Goal: Task Accomplishment & Management: Manage account settings

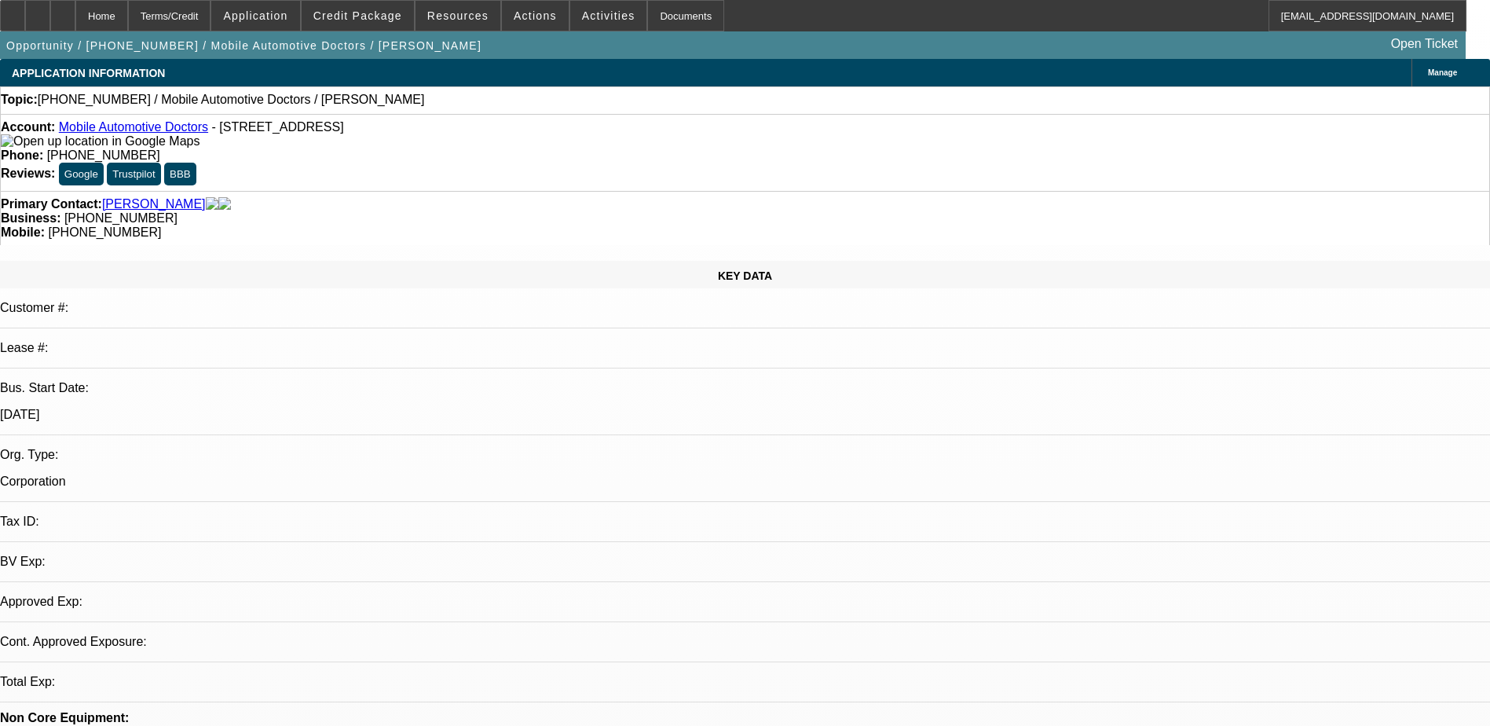
select select "0"
select select "2"
select select "0.1"
select select "1"
select select "2"
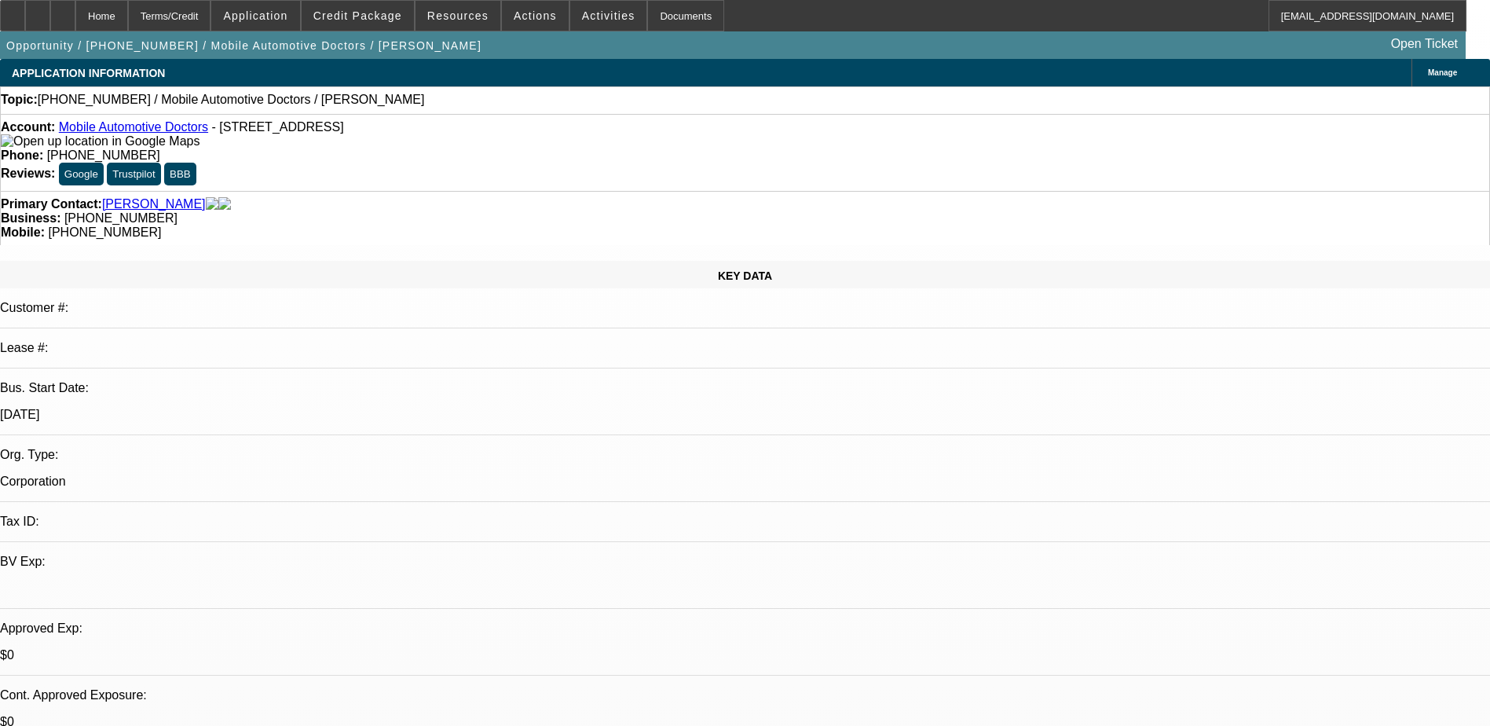
select select "4"
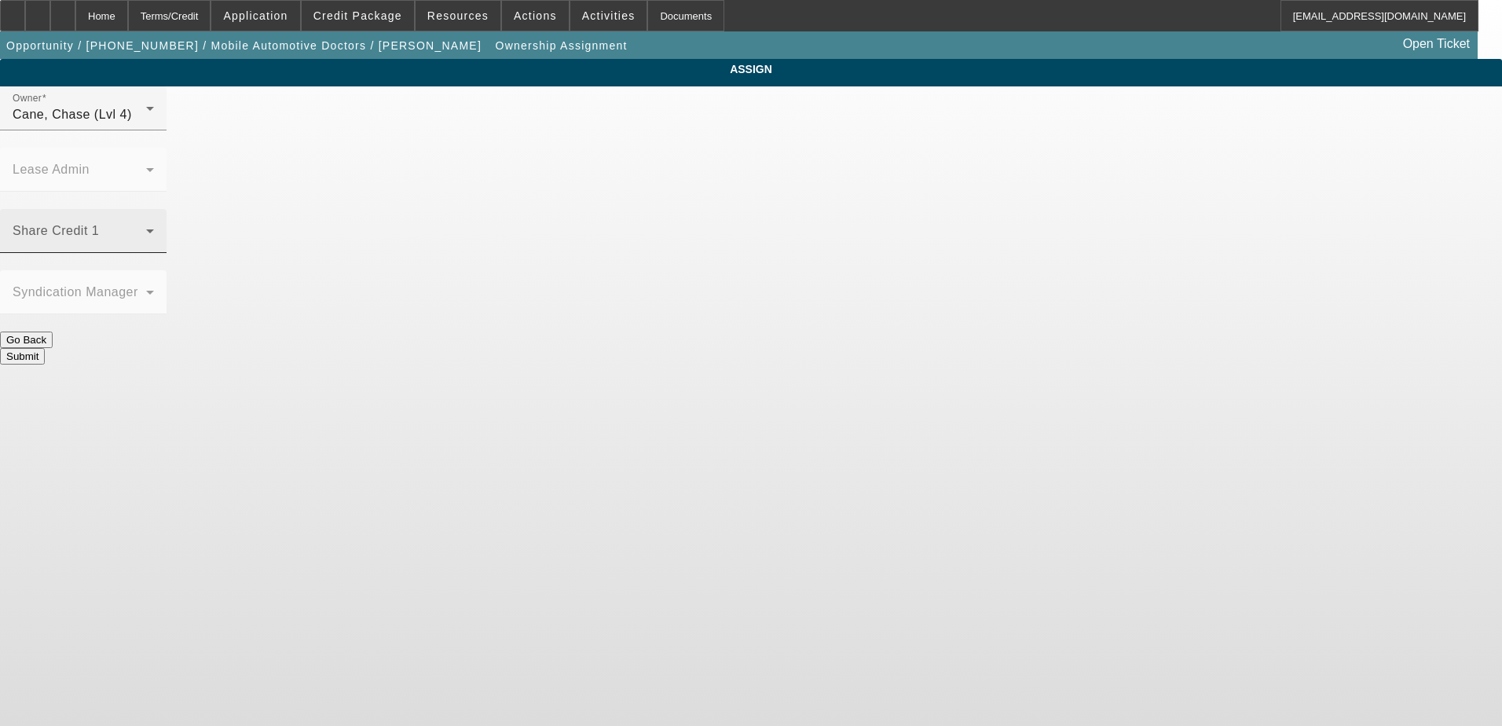
click at [146, 228] on span at bounding box center [80, 237] width 134 height 19
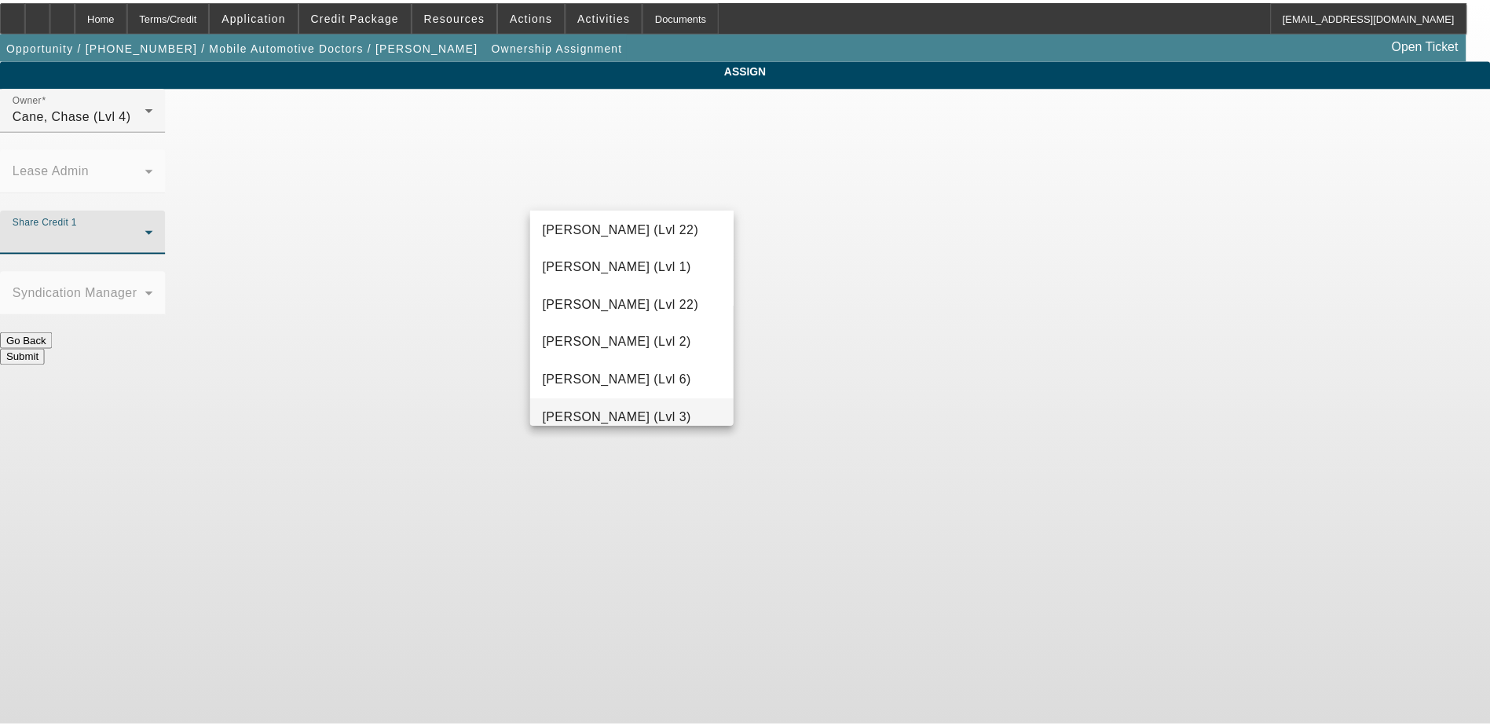
scroll to position [2131, 0]
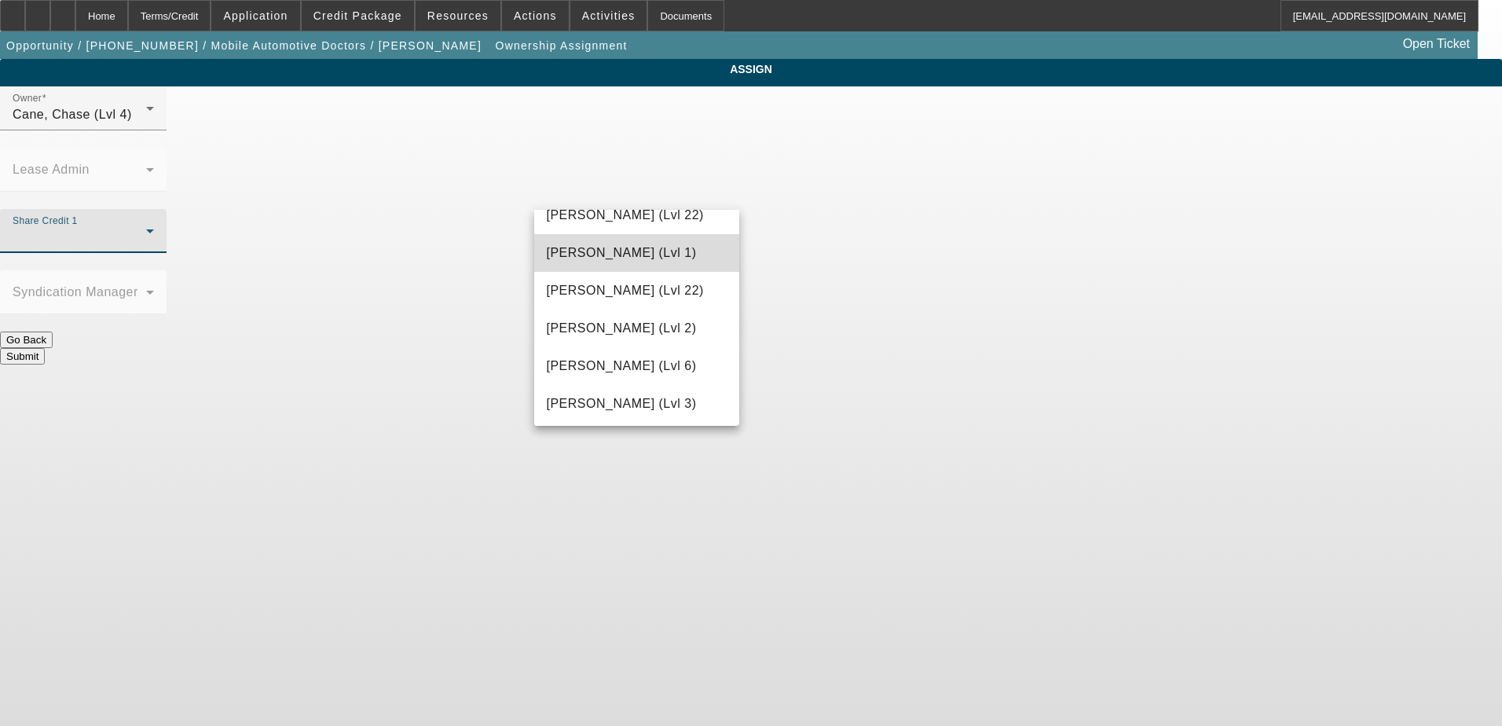
click at [639, 265] on mat-option "Taylor, Lukas (Lvl 1)" at bounding box center [637, 253] width 206 height 38
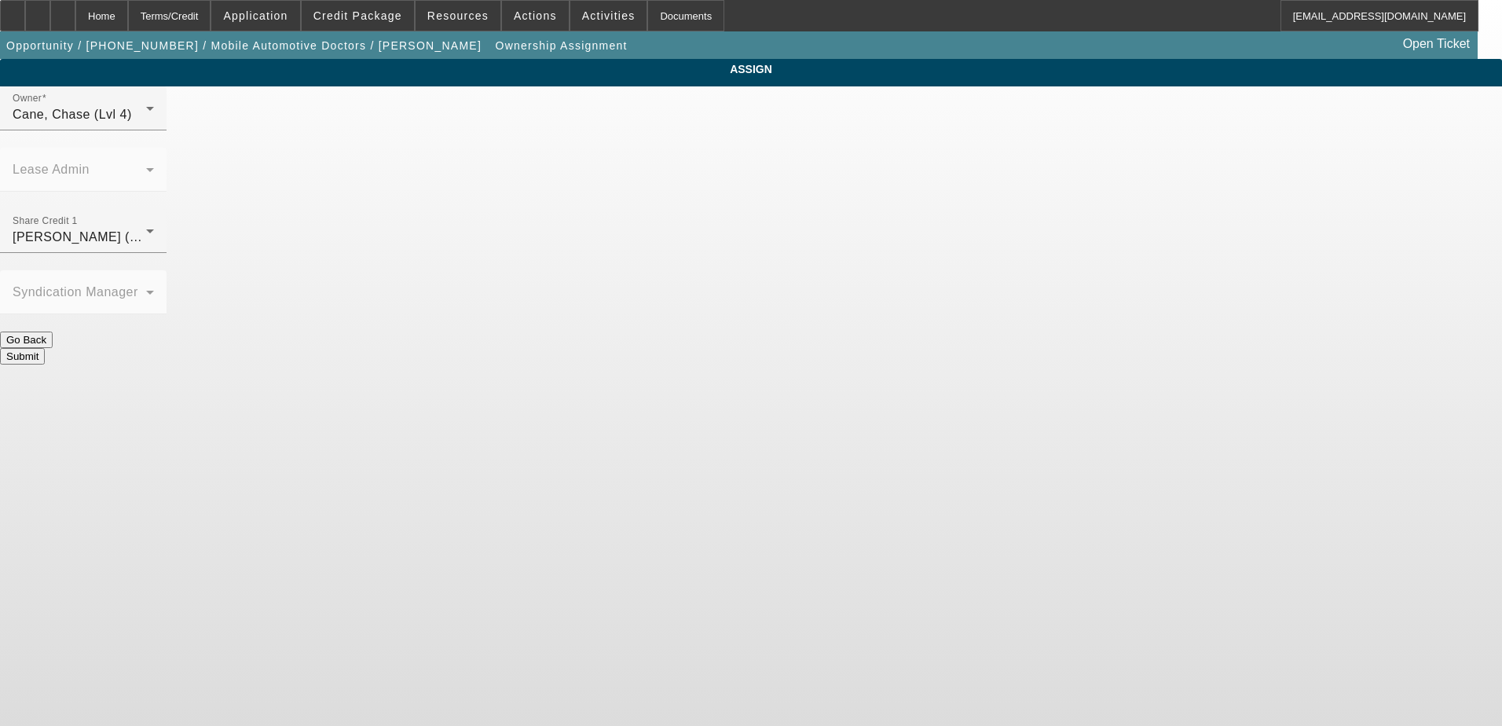
click at [45, 348] on button "Submit" at bounding box center [22, 356] width 45 height 16
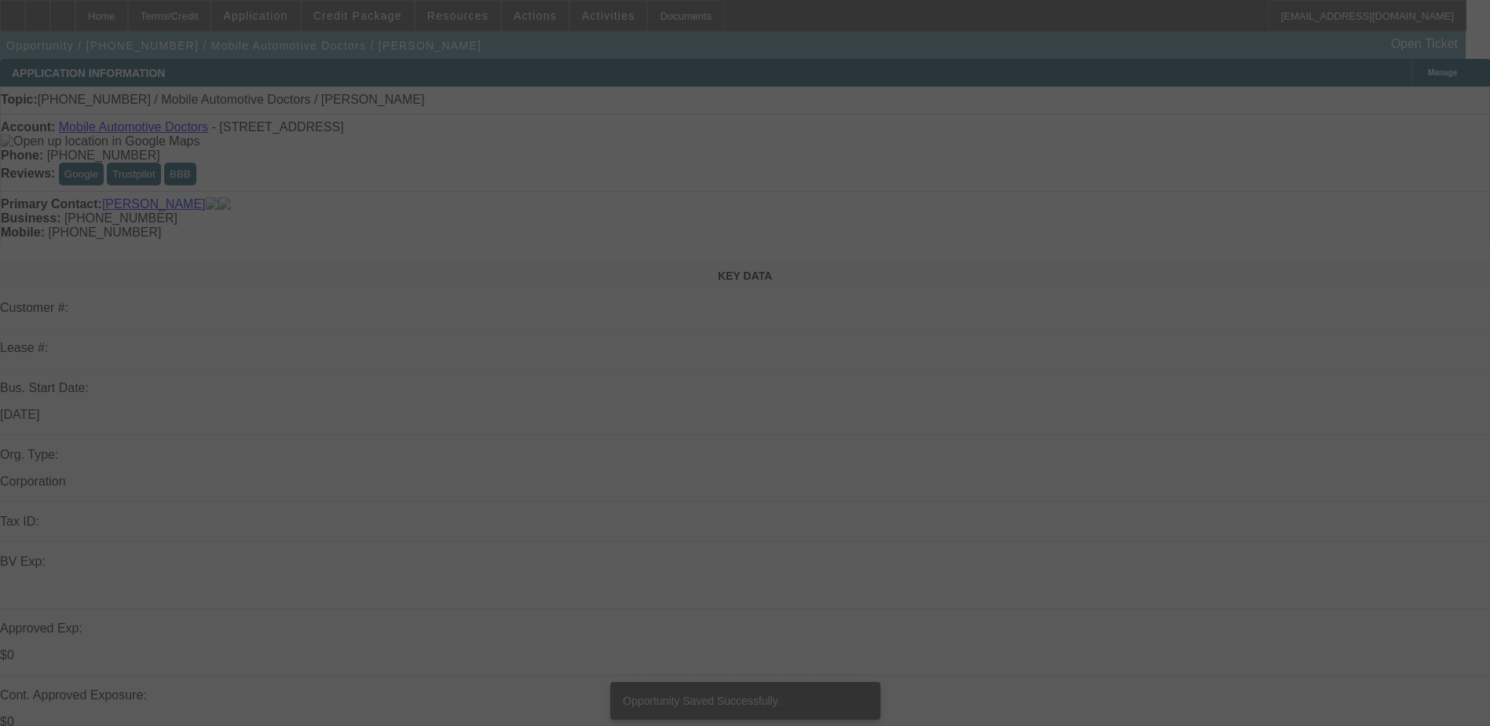
select select "0"
select select "2"
select select "0.1"
select select "4"
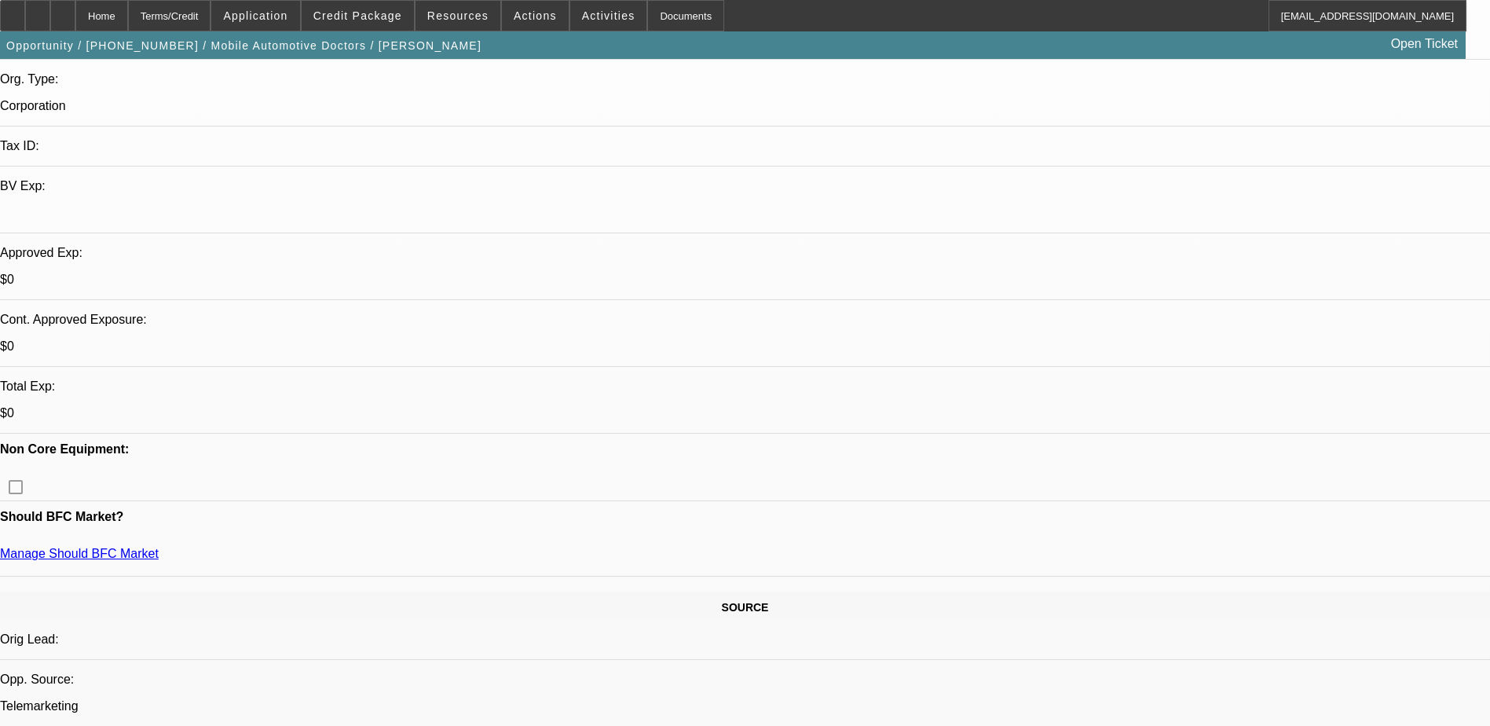
scroll to position [393, 0]
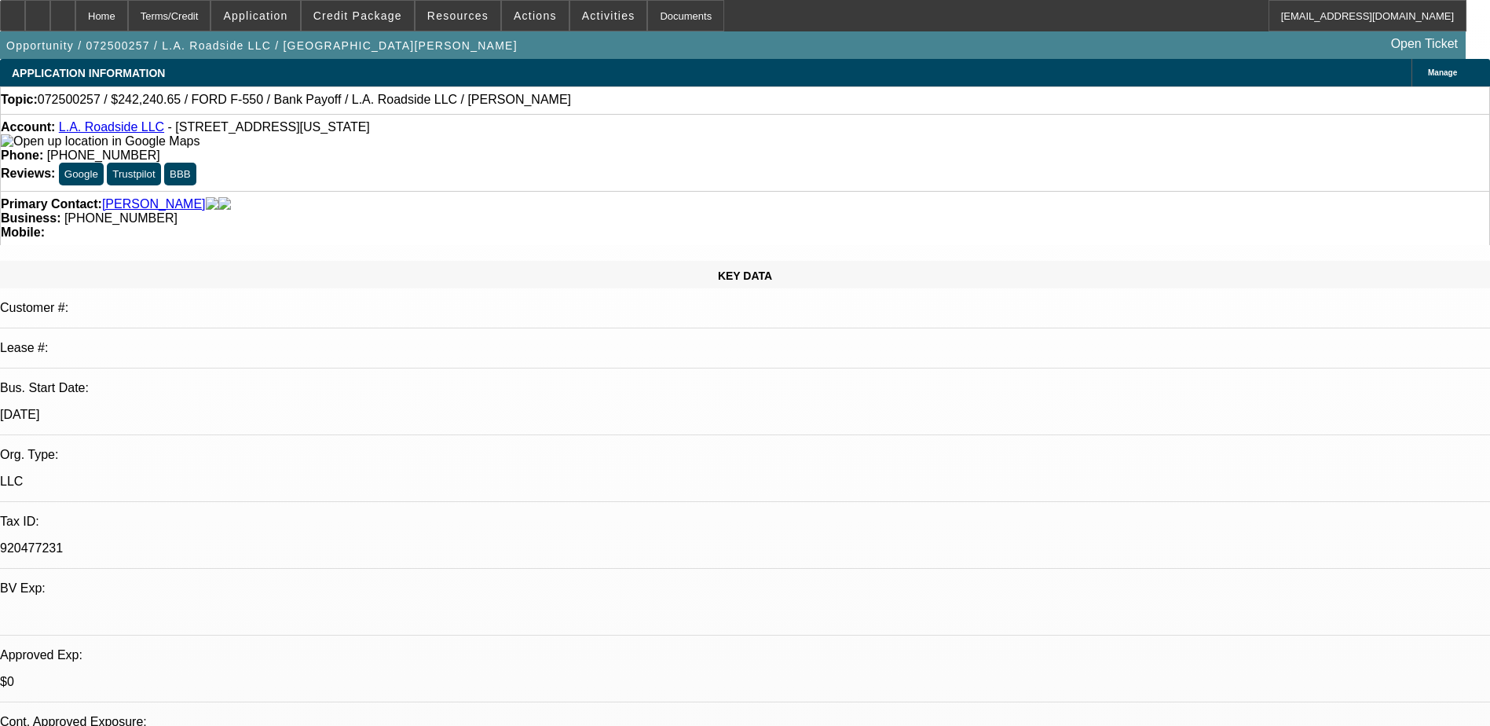
select select "0"
select select "0.1"
select select "0"
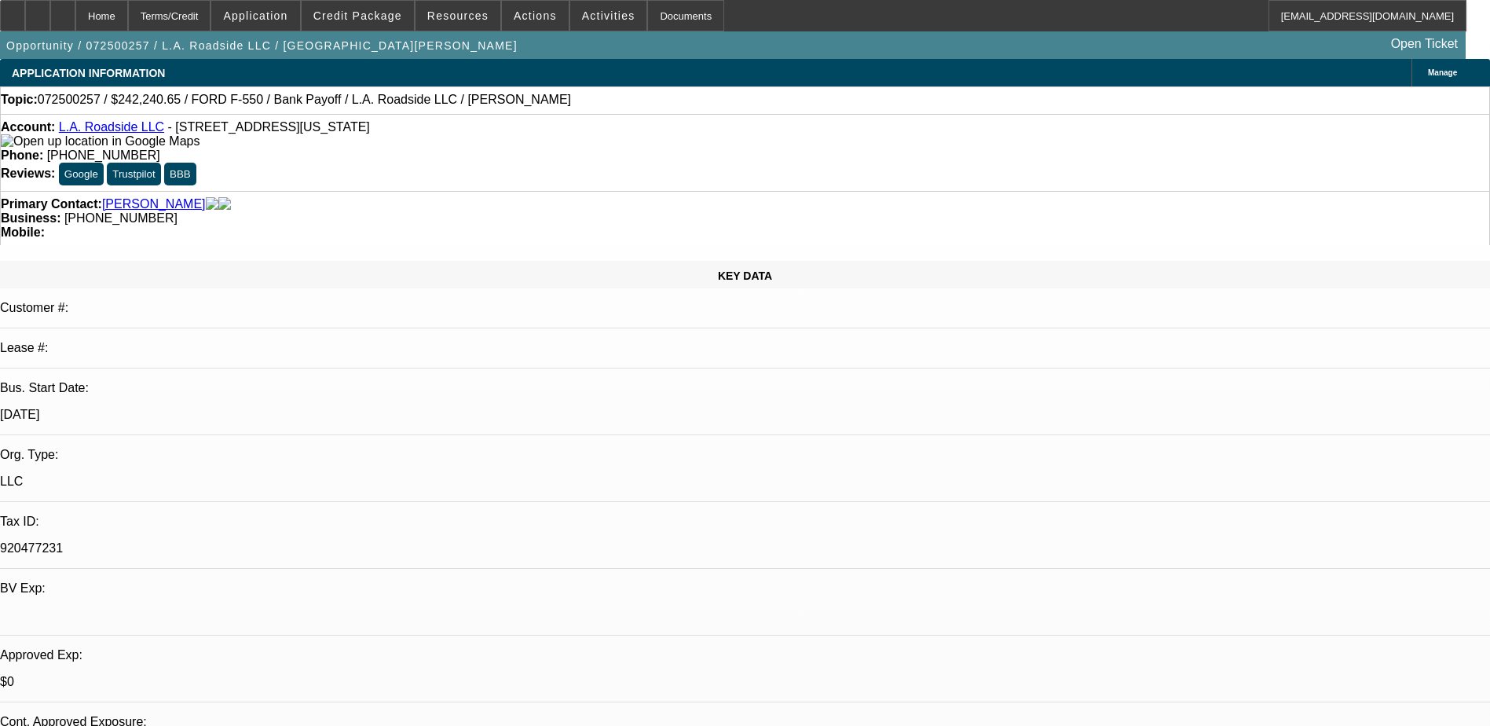
select select "0.1"
select select "1"
select select "2"
select select "4"
select select "1"
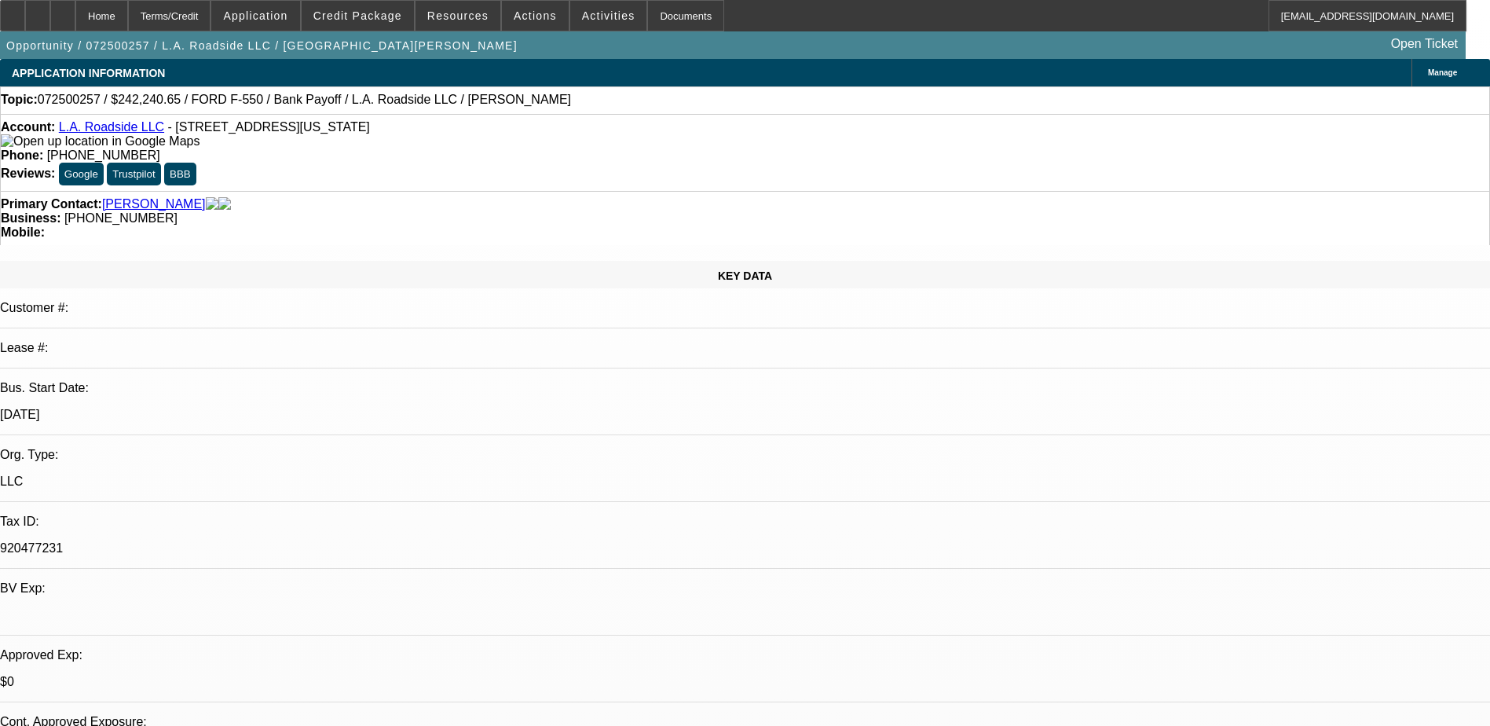
select select "2"
select select "4"
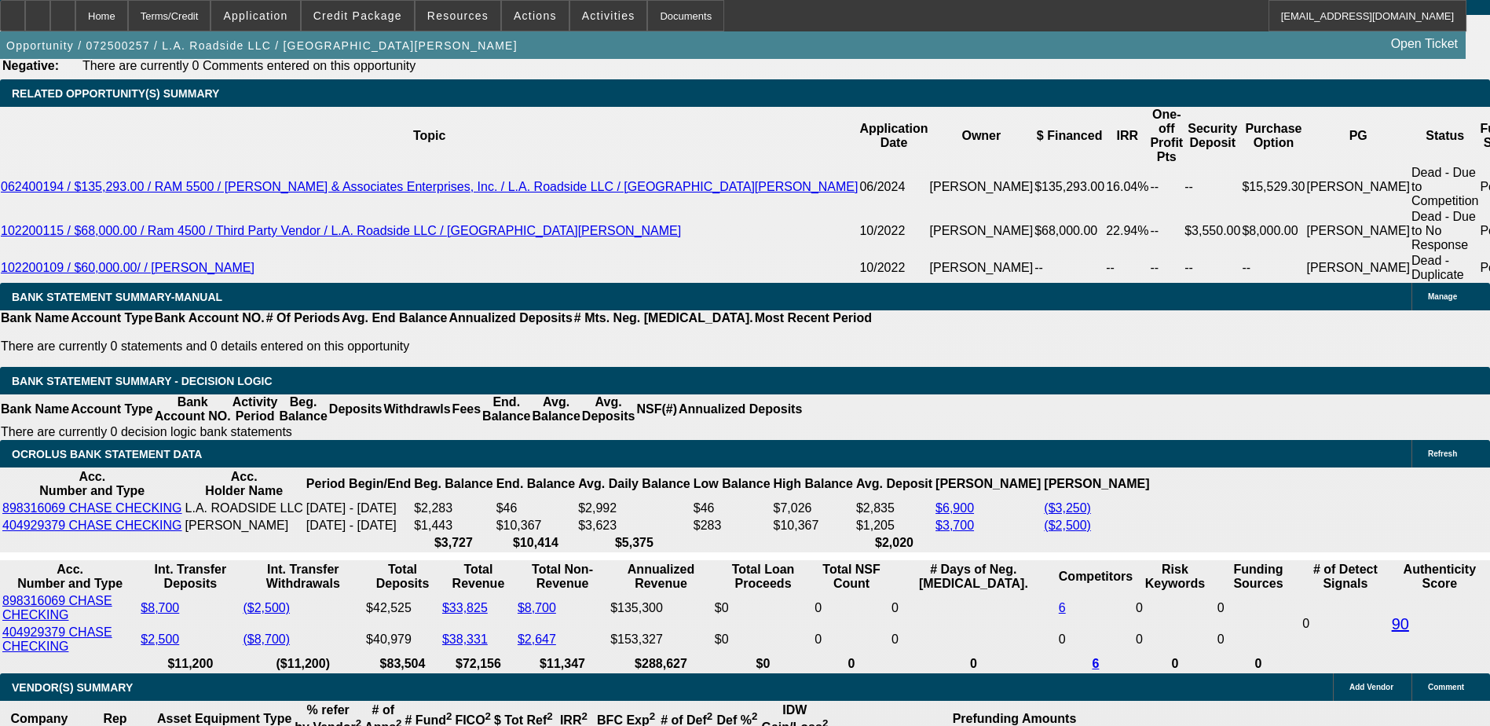
scroll to position [2513, 0]
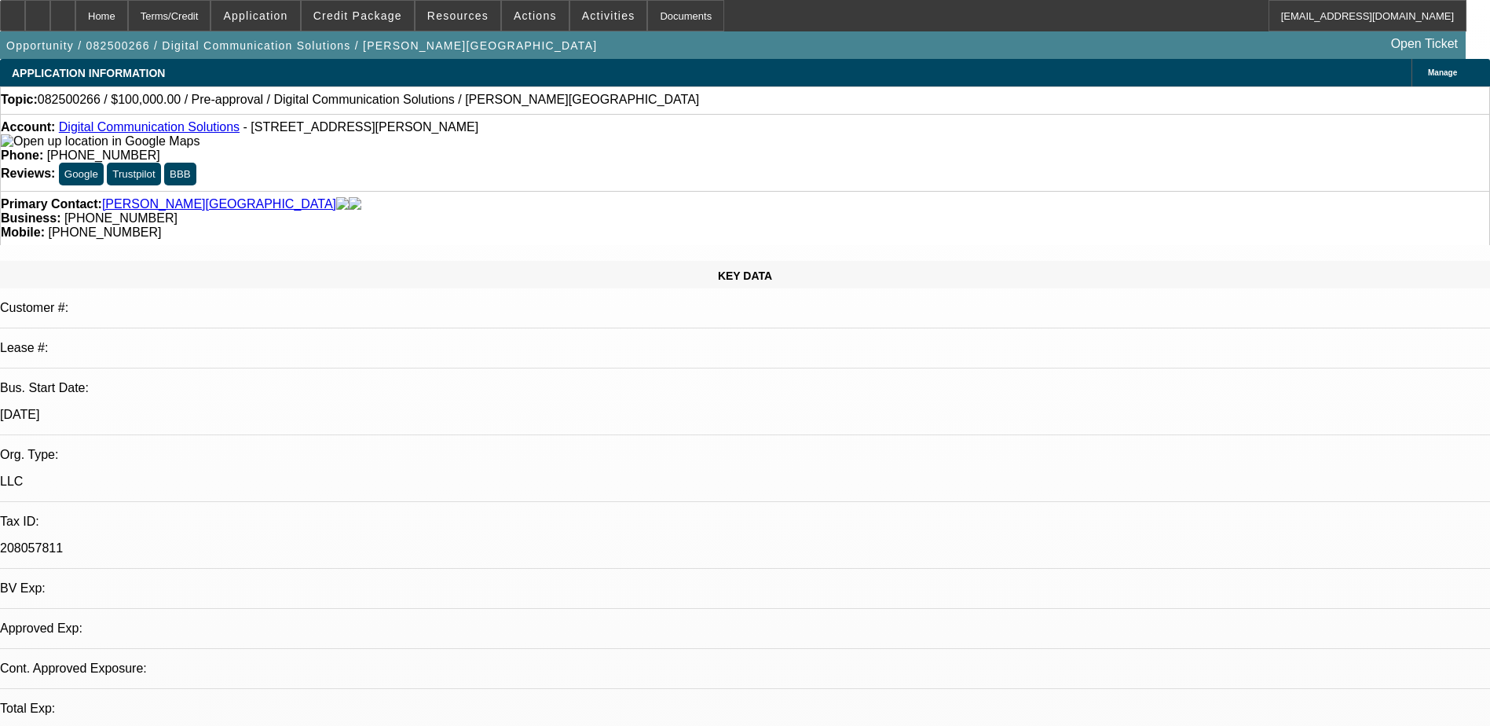
select select "0"
select select "2"
select select "0.1"
select select "4"
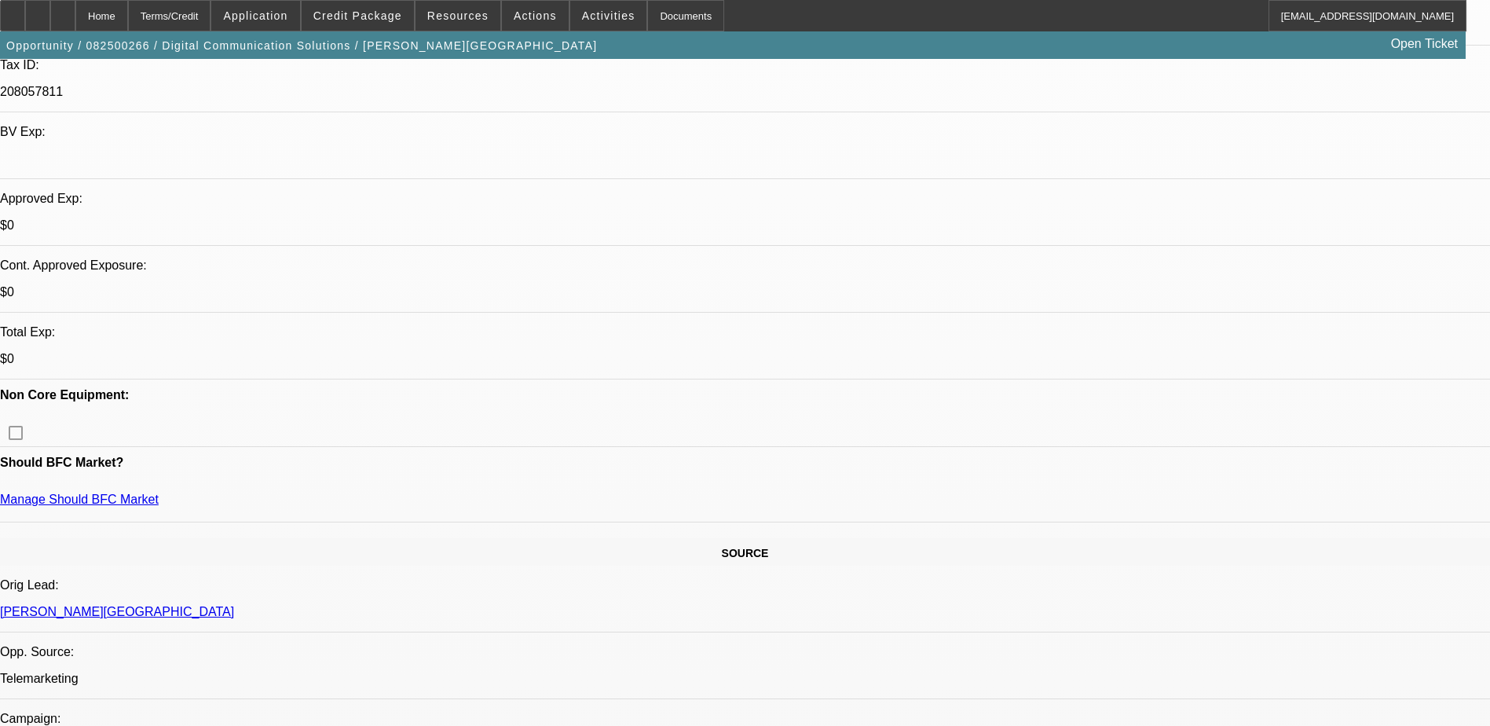
scroll to position [157, 0]
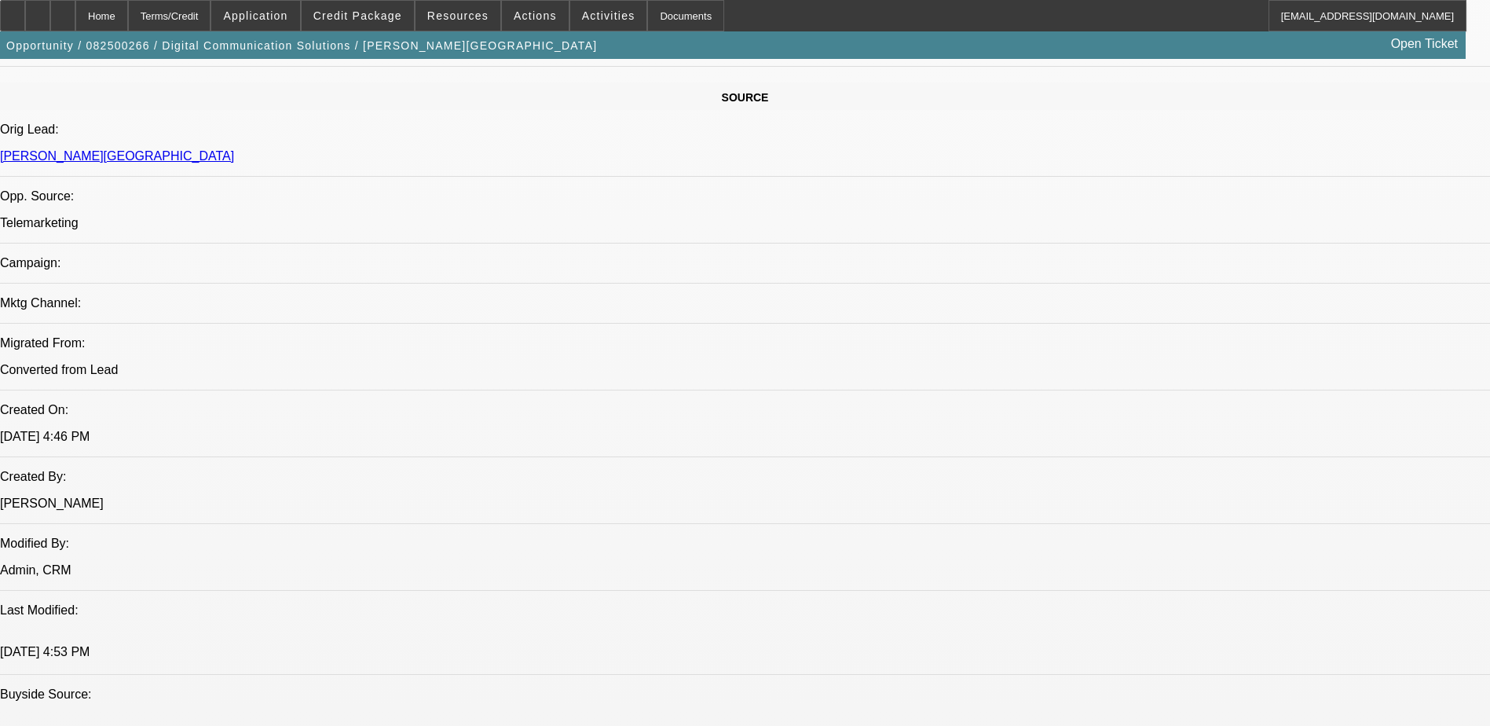
scroll to position [942, 0]
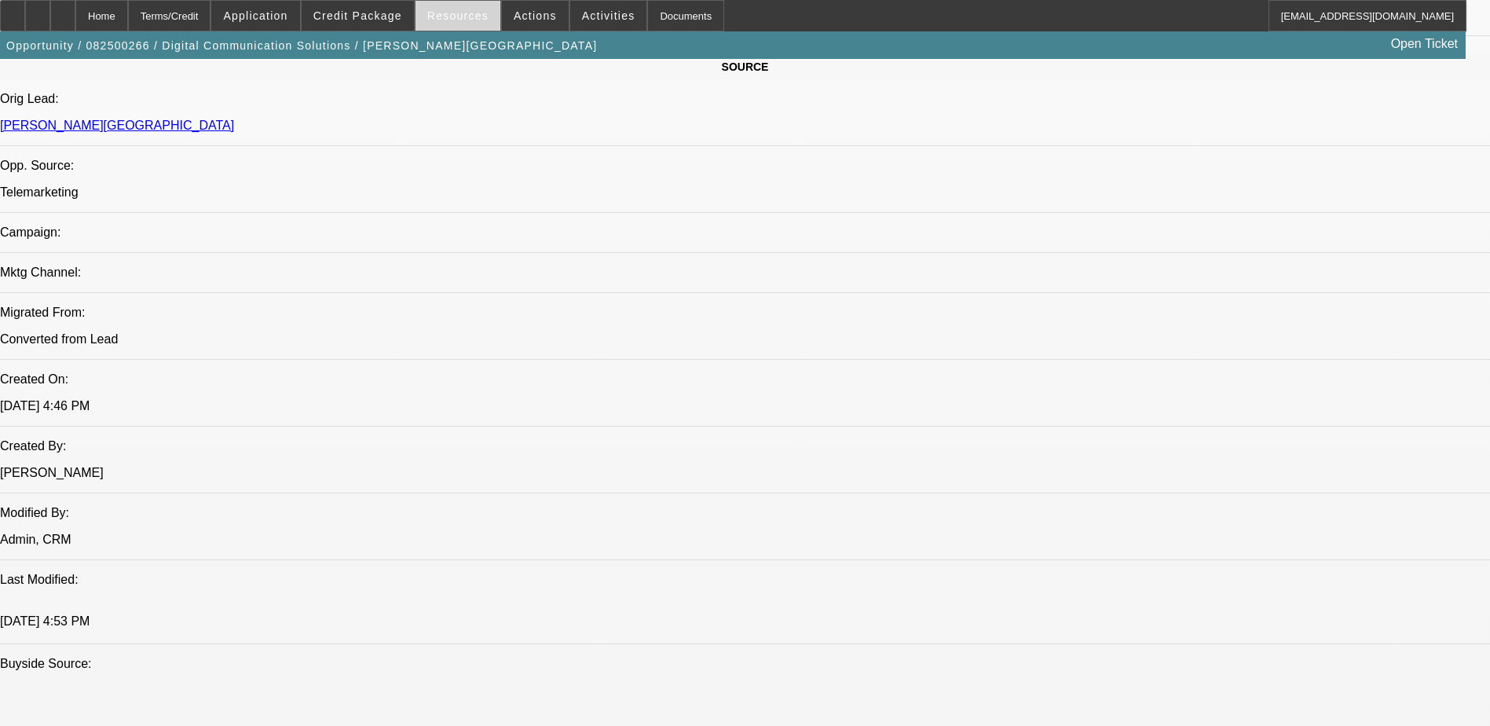
click at [474, 49] on div "Opportunity / 082500266 / Digital Communication Solutions / [PERSON_NAME][GEOGR…" at bounding box center [732, 44] width 1465 height 27
